Goal: Information Seeking & Learning: Find specific fact

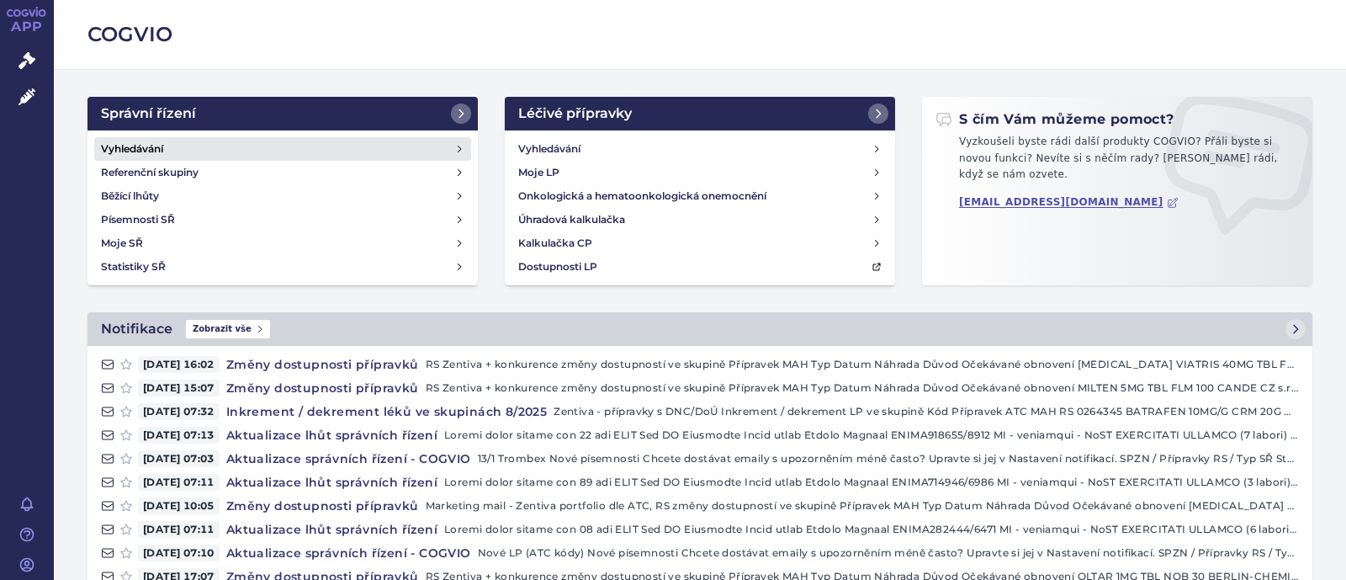
click at [228, 149] on link "Vyhledávání" at bounding box center [282, 149] width 377 height 24
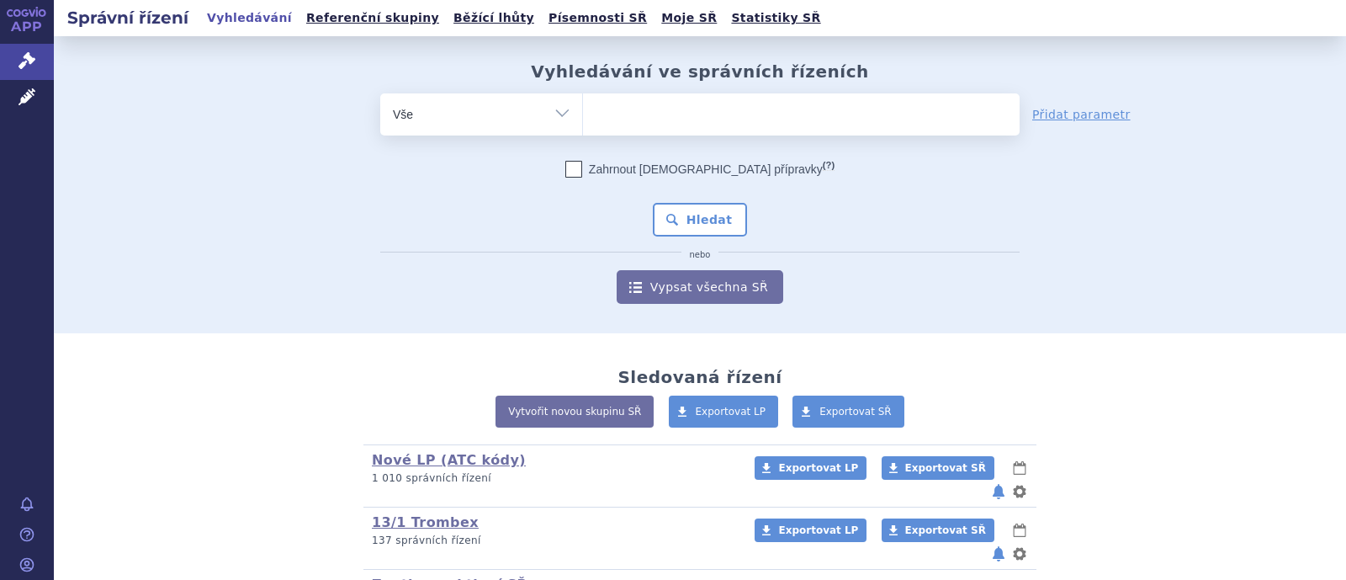
click at [645, 104] on ul at bounding box center [801, 110] width 437 height 35
click at [583, 104] on select at bounding box center [582, 114] width 1 height 42
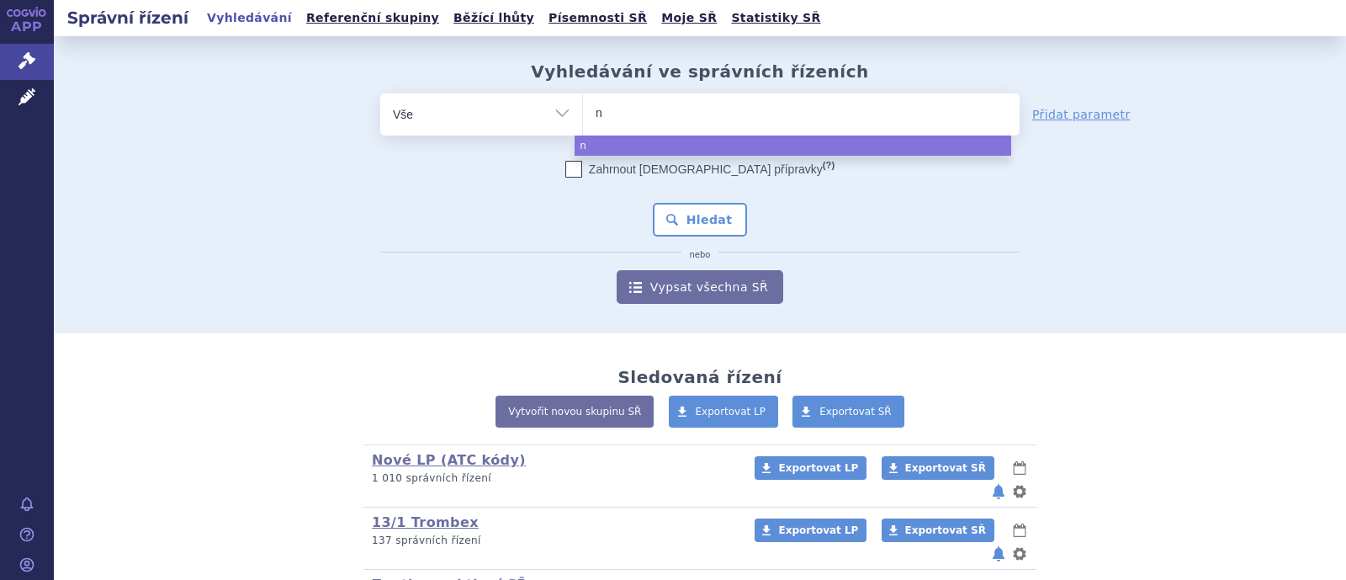
type input "ni"
type input "nil"
type input "nile"
type input "nilem"
type input "nilemd"
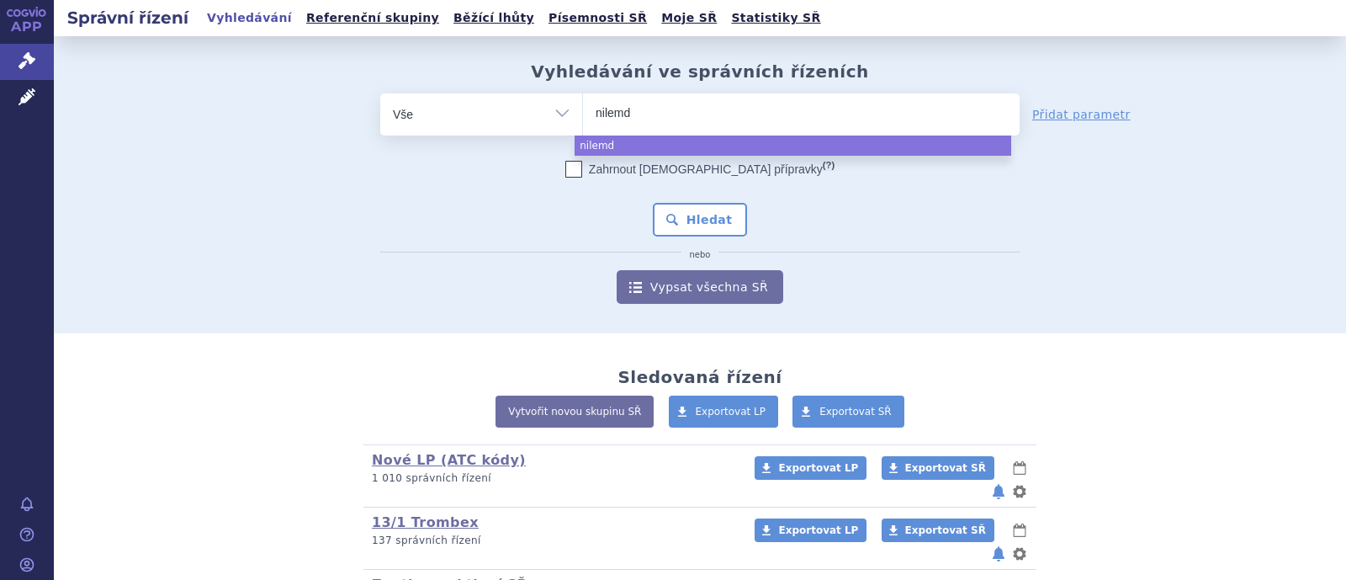
type input "nilemdo"
select select "nilemdo"
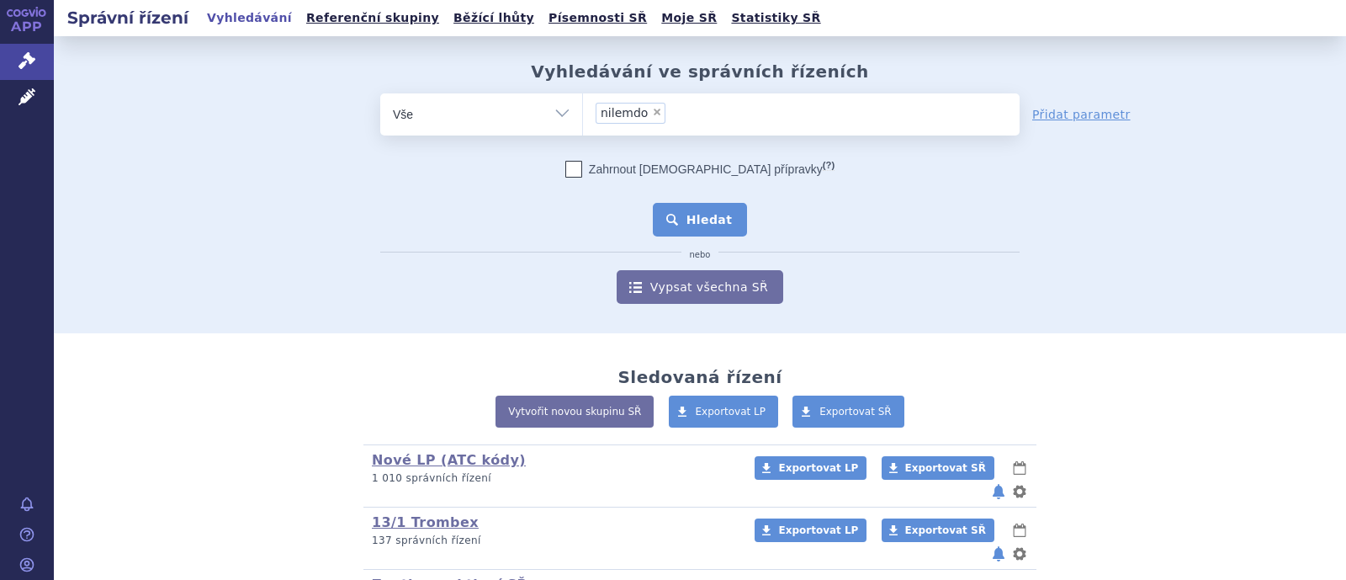
click at [695, 217] on button "Hledat" at bounding box center [700, 220] width 95 height 34
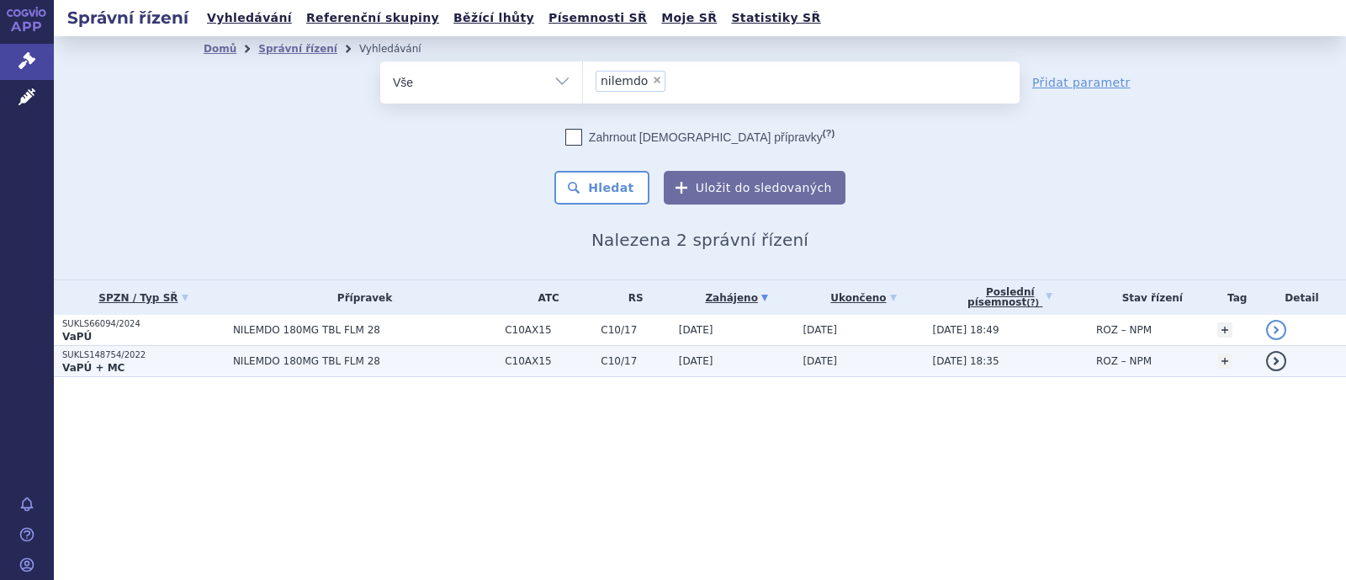
click at [320, 355] on span "NILEMDO 180MG TBL FLM 28" at bounding box center [364, 361] width 263 height 12
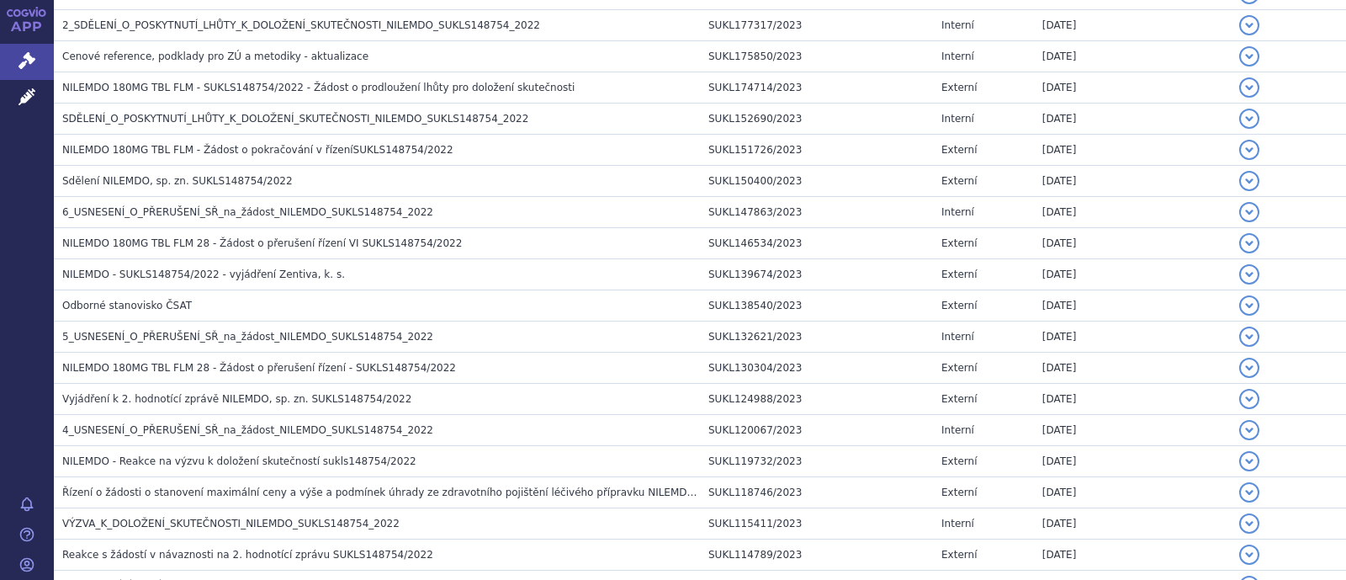
scroll to position [1052, 0]
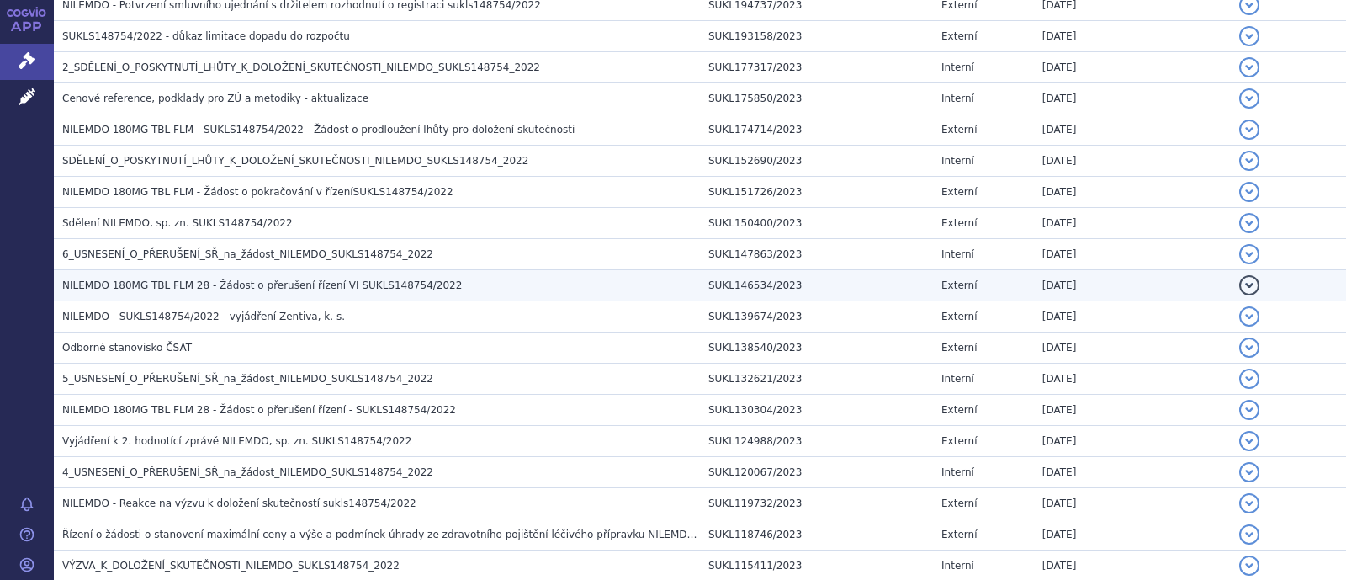
click at [274, 281] on span "NILEMDO 180MG TBL FLM 28 - Žádost o přerušení řízení VI SUKLS148754/2022" at bounding box center [262, 285] width 400 height 12
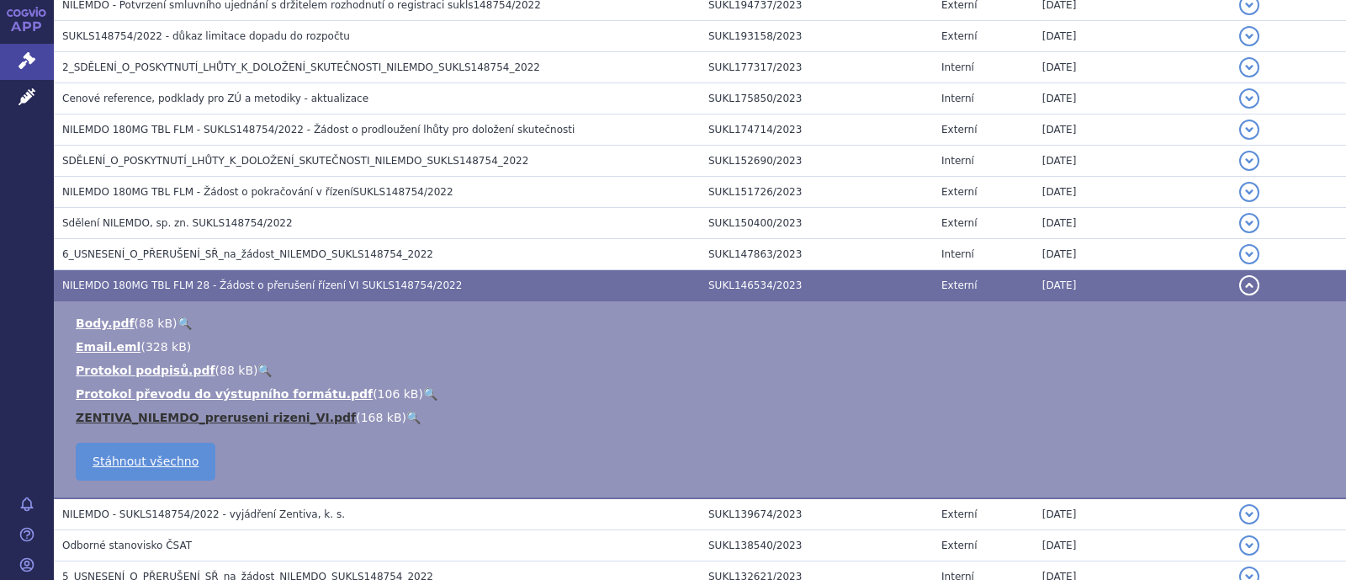
click at [190, 415] on link "ZENTIVA_NILEMDO_preruseni rizeni_VI.pdf" at bounding box center [216, 417] width 280 height 13
